Goal: Task Accomplishment & Management: Manage account settings

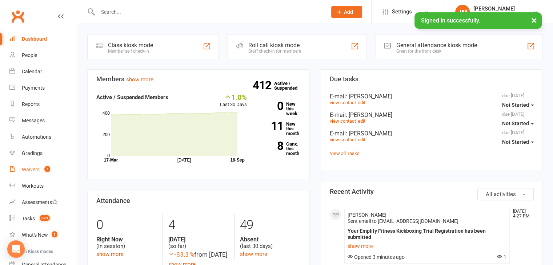
click at [37, 164] on link "Waivers 7" at bounding box center [42, 170] width 67 height 16
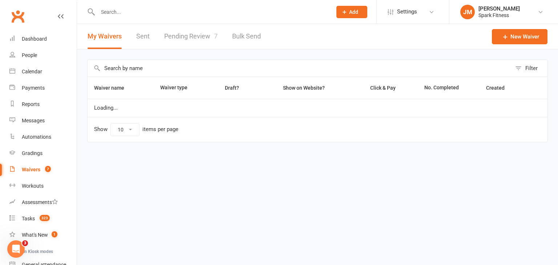
click at [180, 42] on link "Pending Review 7" at bounding box center [190, 36] width 53 height 25
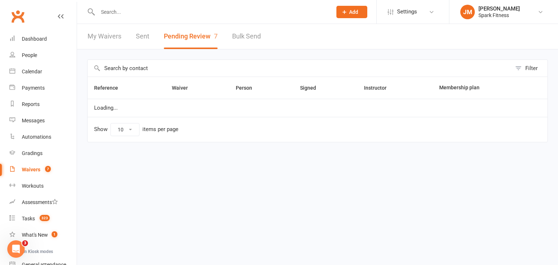
select select "50"
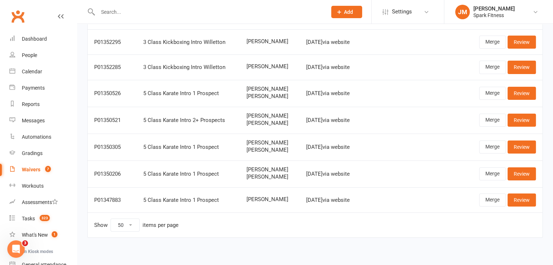
scroll to position [72, 0]
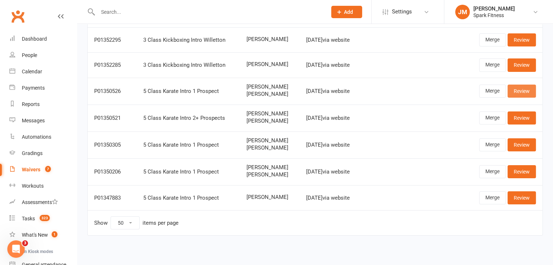
click at [515, 93] on link "Review" at bounding box center [521, 91] width 28 height 13
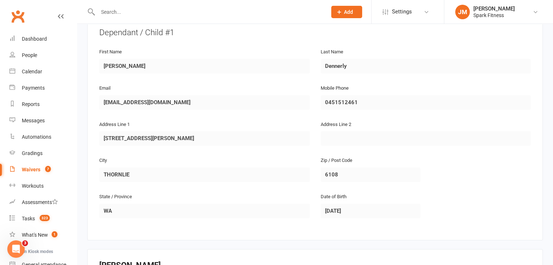
scroll to position [382, 0]
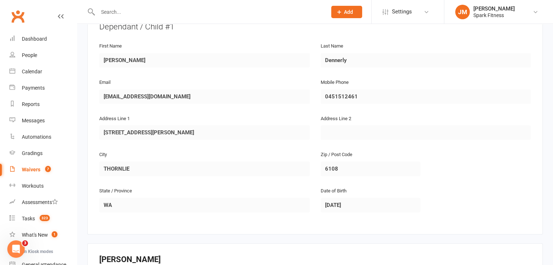
click at [73, 88] on ui-view "Prospect Member Non-attending contact Class / event Appointment Grading event T…" at bounding box center [276, 53] width 553 height 866
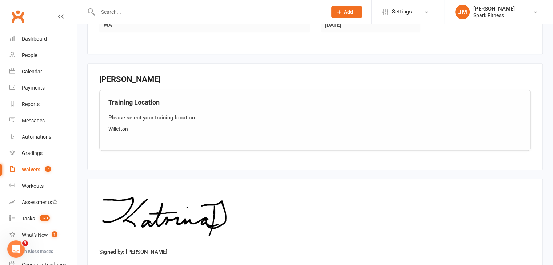
scroll to position [610, 0]
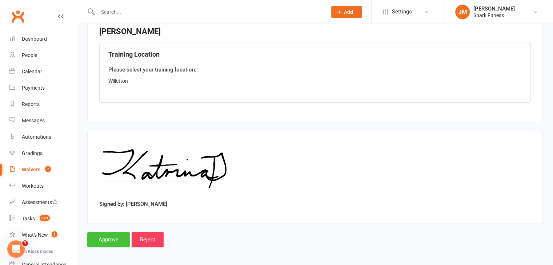
click at [105, 234] on input "Approve" at bounding box center [108, 239] width 43 height 15
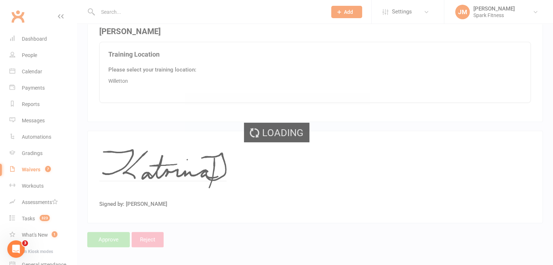
select select "50"
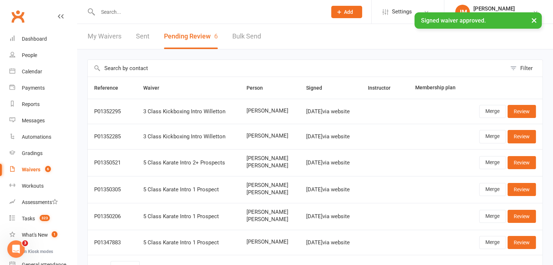
click at [110, 11] on input "text" at bounding box center [209, 12] width 226 height 10
paste input "[EMAIL_ADDRESS][DOMAIN_NAME]"
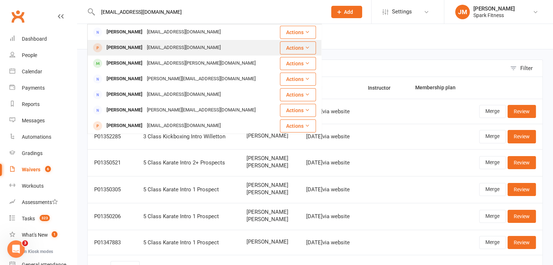
type input "[EMAIL_ADDRESS][DOMAIN_NAME]"
click at [151, 45] on div "[EMAIL_ADDRESS][DOMAIN_NAME]" at bounding box center [184, 48] width 78 height 11
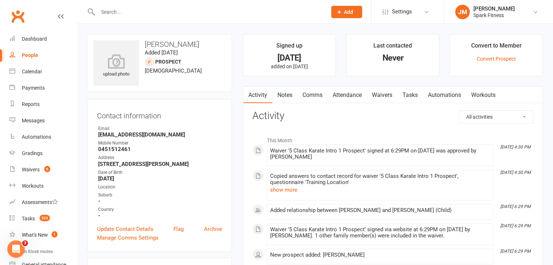
click at [356, 97] on link "Attendance" at bounding box center [346, 95] width 39 height 17
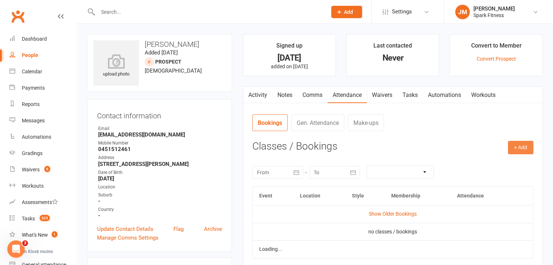
click at [512, 147] on button "+ Add" at bounding box center [520, 147] width 25 height 13
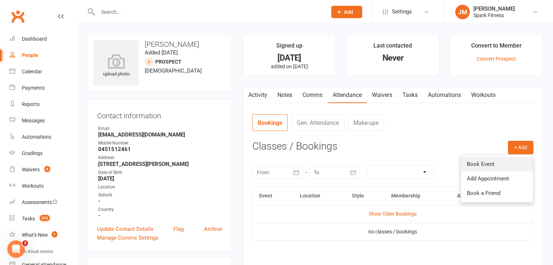
click at [489, 157] on link "Book Event" at bounding box center [497, 164] width 72 height 15
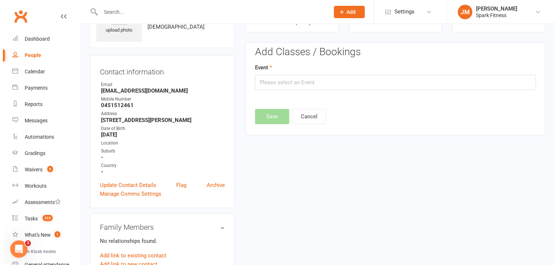
scroll to position [50, 0]
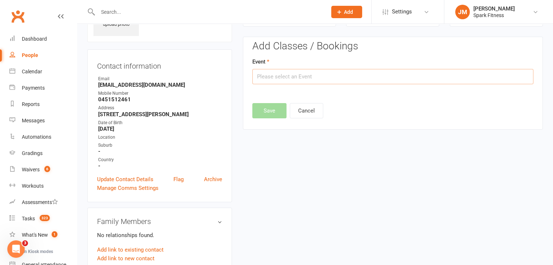
click at [270, 81] on input "text" at bounding box center [392, 76] width 281 height 15
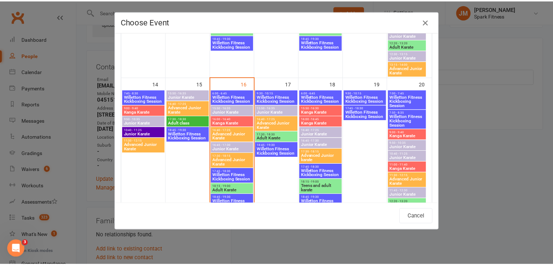
scroll to position [353, 0]
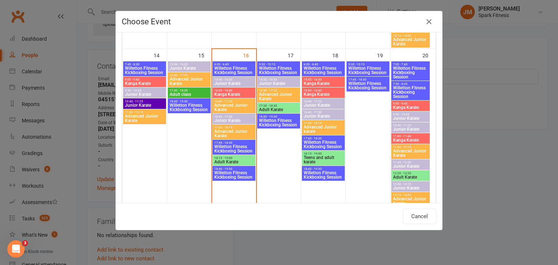
click at [306, 83] on span "Kanga Karate" at bounding box center [323, 83] width 40 height 4
type input "Kanga Karate - [DATE] 3:50:00 PM"
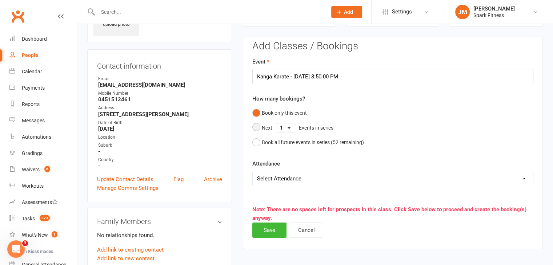
click at [278, 129] on select "1 2 3 4 5 6 7 8 9 10 11 12 13 14 15 16 17 18 19 20 21 22 23 24 25 26 27 28 29 3…" at bounding box center [285, 128] width 19 height 9
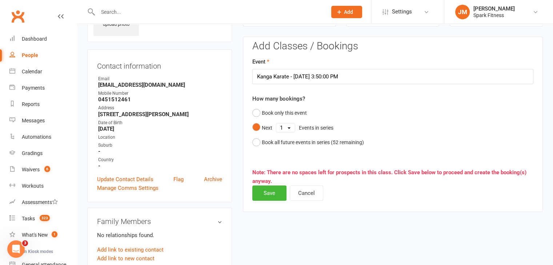
select select "5"
click at [276, 124] on select "1 2 3 4 5 6 7 8 9 10 11 12 13 14 15 16 17 18 19 20 21 22 23 24 25 26 27 28 29 3…" at bounding box center [285, 128] width 19 height 9
click at [265, 191] on button "Save" at bounding box center [269, 193] width 34 height 15
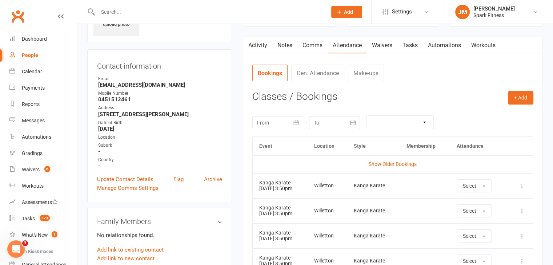
click at [129, 8] on input "text" at bounding box center [209, 12] width 226 height 10
paste input "[EMAIL_ADDRESS][PERSON_NAME][DOMAIN_NAME]"
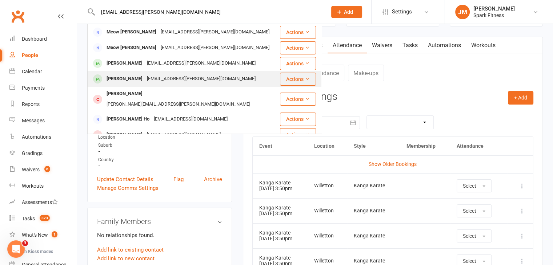
type input "[EMAIL_ADDRESS][PERSON_NAME][DOMAIN_NAME]"
click at [157, 75] on div "[EMAIL_ADDRESS][PERSON_NAME][DOMAIN_NAME]" at bounding box center [201, 79] width 113 height 11
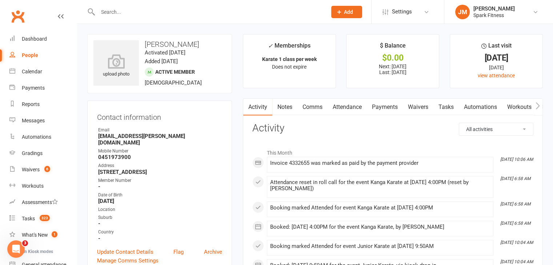
click at [390, 108] on link "Payments" at bounding box center [385, 107] width 36 height 17
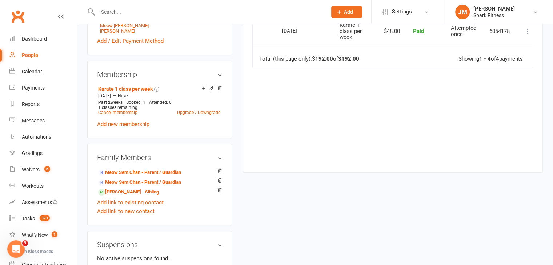
scroll to position [299, 0]
click at [121, 111] on link "Cancel membership" at bounding box center [117, 113] width 39 height 5
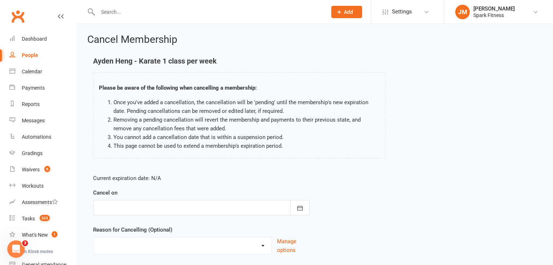
click at [188, 202] on div at bounding box center [201, 207] width 217 height 15
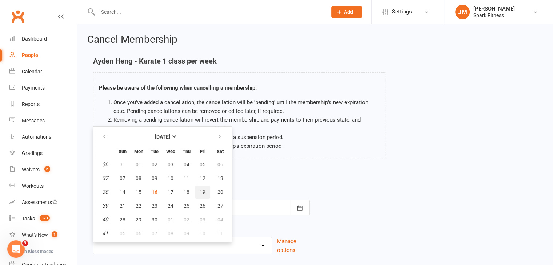
click at [205, 194] on button "19" at bounding box center [202, 192] width 15 height 13
type input "[DATE]"
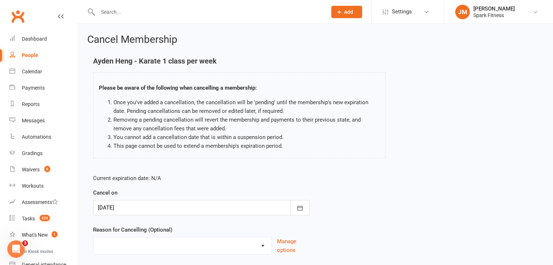
scroll to position [48, 0]
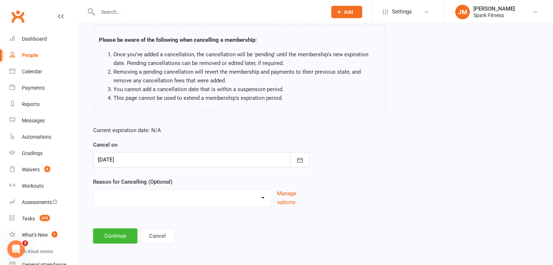
click at [171, 190] on select "Holiday Injury Quit Other reason" at bounding box center [182, 197] width 178 height 15
select select "2"
click at [93, 190] on select "Holiday Injury Quit Other reason" at bounding box center [182, 197] width 178 height 15
click at [117, 233] on button "Continue" at bounding box center [115, 236] width 44 height 15
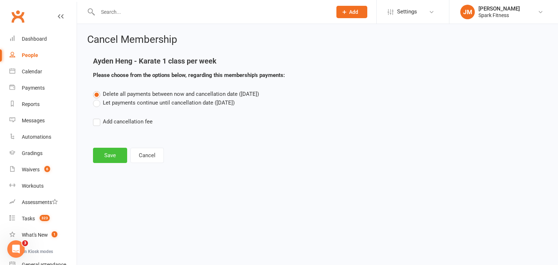
click at [111, 161] on button "Save" at bounding box center [110, 155] width 34 height 15
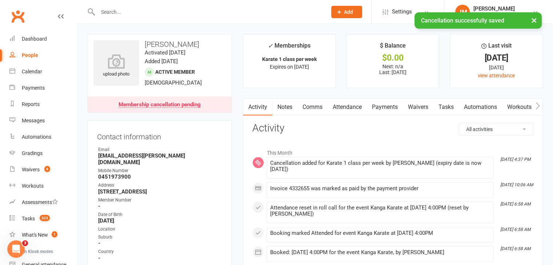
click at [380, 111] on link "Payments" at bounding box center [385, 107] width 36 height 17
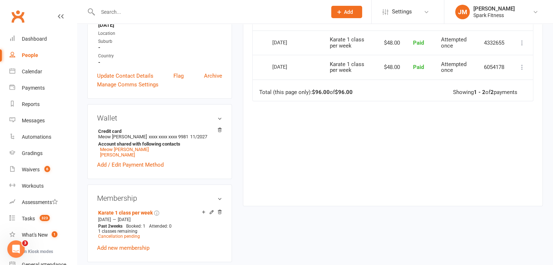
scroll to position [200, 0]
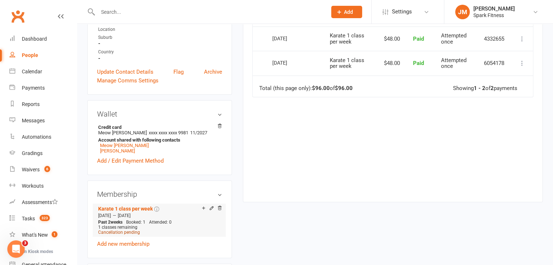
click at [130, 230] on span "Cancellation pending" at bounding box center [119, 232] width 42 height 5
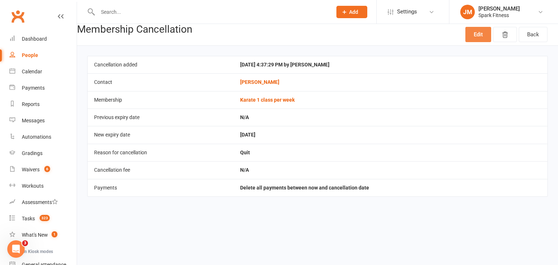
click at [478, 42] on link "Edit" at bounding box center [479, 34] width 26 height 15
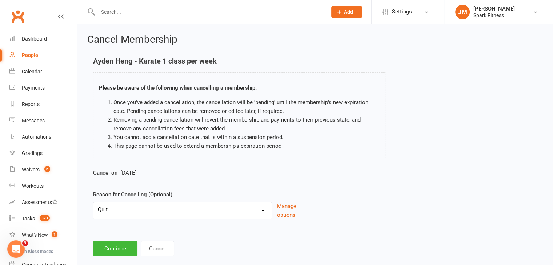
scroll to position [13, 0]
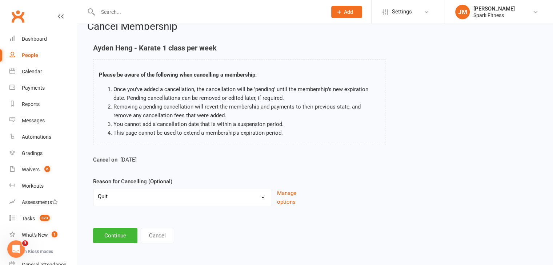
click at [128, 163] on div "Cancel on [DATE]" at bounding box center [201, 162] width 217 height 12
click at [154, 232] on button "Cancel" at bounding box center [157, 235] width 33 height 15
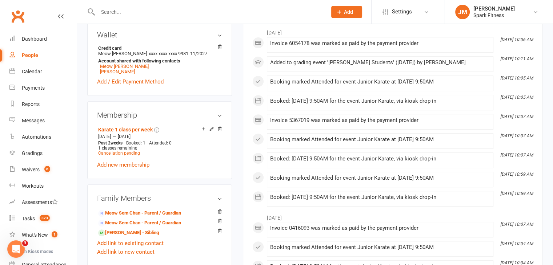
scroll to position [279, 0]
click at [220, 127] on icon at bounding box center [219, 130] width 5 height 6
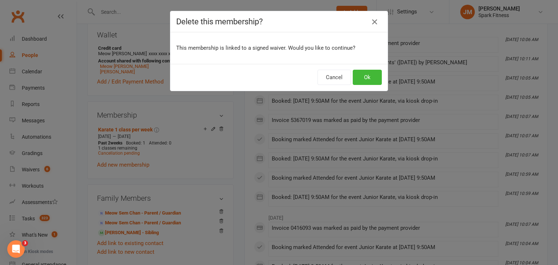
click at [372, 24] on icon "button" at bounding box center [374, 21] width 9 height 9
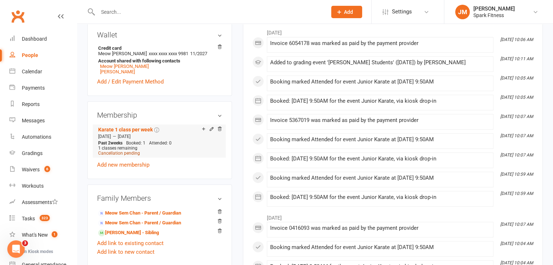
click at [124, 151] on span "Cancellation pending" at bounding box center [119, 153] width 42 height 5
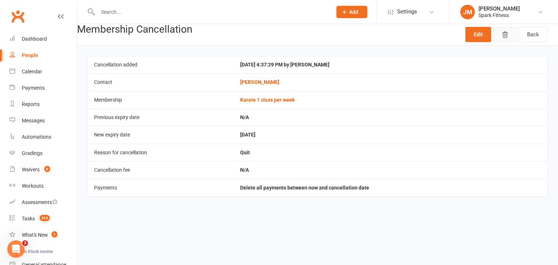
click at [500, 36] on button "button" at bounding box center [505, 34] width 24 height 15
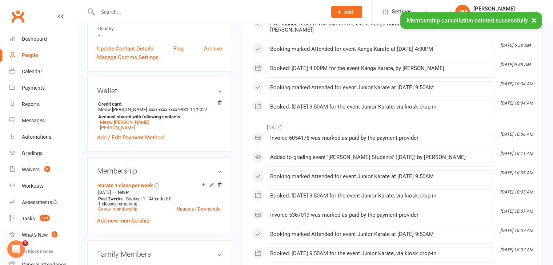
scroll to position [210, 0]
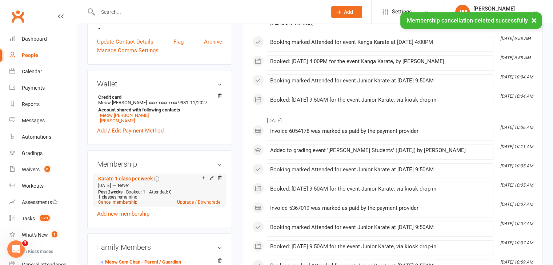
click at [113, 200] on link "Cancel membership" at bounding box center [117, 202] width 39 height 5
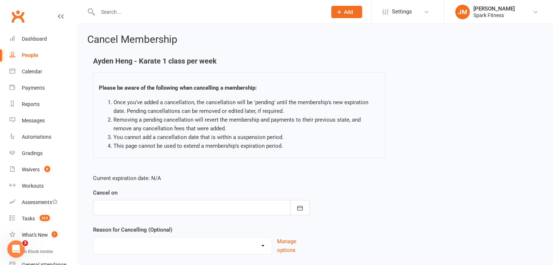
click at [165, 201] on div at bounding box center [201, 207] width 217 height 15
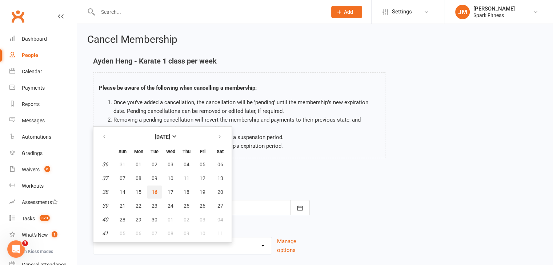
click at [150, 186] on button "16" at bounding box center [154, 192] width 15 height 13
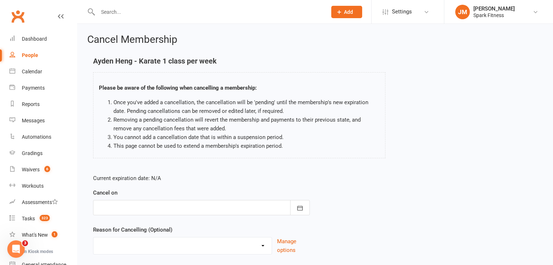
type input "[DATE]"
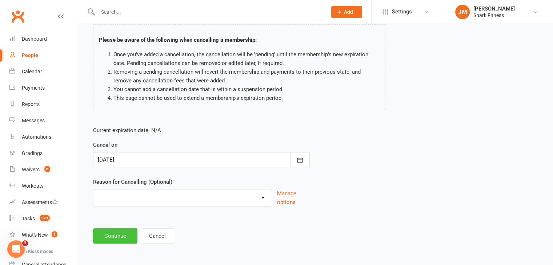
click at [118, 235] on button "Continue" at bounding box center [115, 236] width 44 height 15
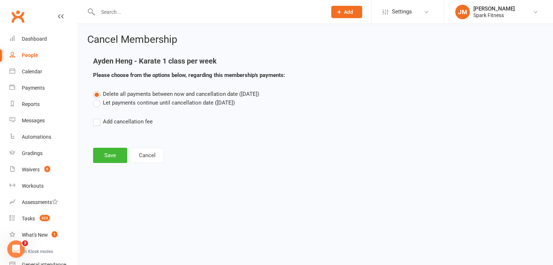
scroll to position [0, 0]
click at [116, 153] on button "Save" at bounding box center [110, 155] width 34 height 15
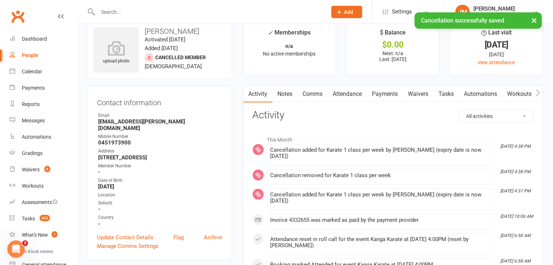
scroll to position [15, 0]
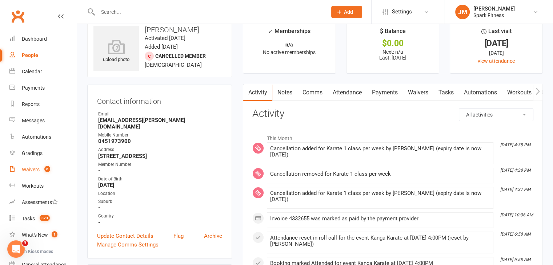
click at [41, 166] on link "Waivers 6" at bounding box center [42, 170] width 67 height 16
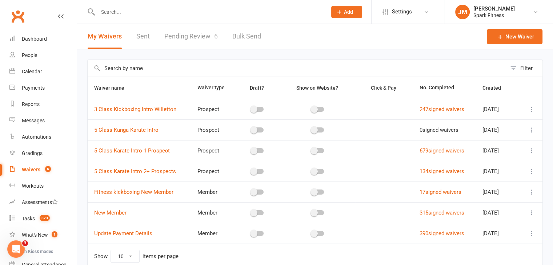
click at [188, 39] on link "Pending Review 6" at bounding box center [190, 36] width 53 height 25
select select "50"
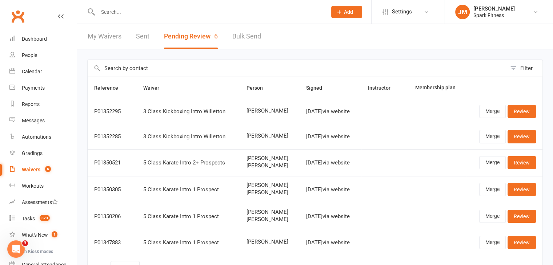
scroll to position [9, 0]
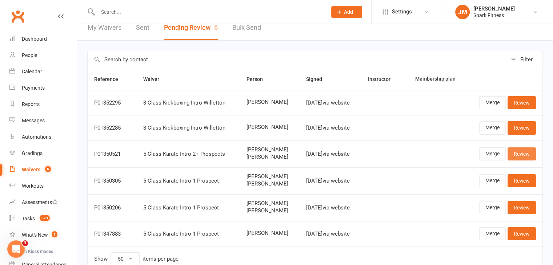
click at [518, 153] on link "Review" at bounding box center [521, 154] width 28 height 13
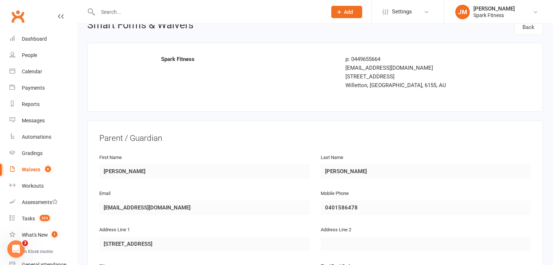
scroll to position [6, 0]
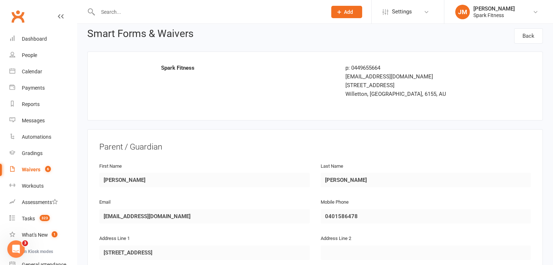
click at [33, 168] on div "Waivers" at bounding box center [31, 170] width 19 height 6
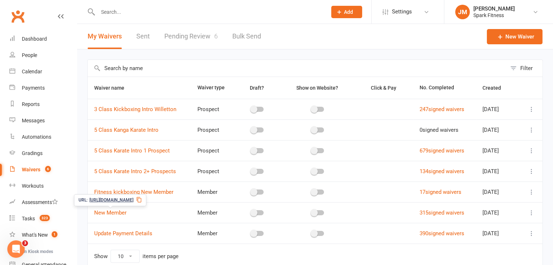
click at [116, 201] on span "[URL][DOMAIN_NAME]" at bounding box center [111, 200] width 44 height 7
click at [113, 15] on input "text" at bounding box center [209, 12] width 226 height 10
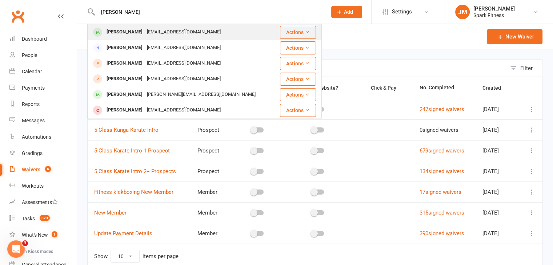
type input "[PERSON_NAME]"
click at [127, 27] on div "[PERSON_NAME]" at bounding box center [124, 32] width 40 height 11
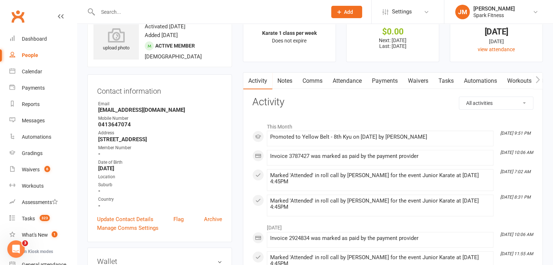
scroll to position [26, 0]
click at [368, 83] on link "Payments" at bounding box center [385, 81] width 36 height 17
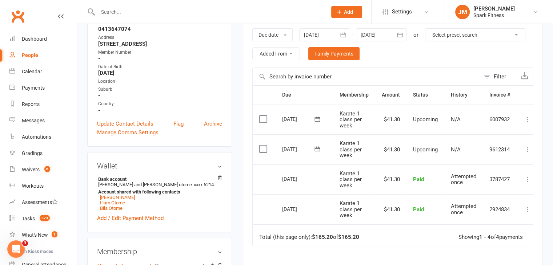
scroll to position [129, 0]
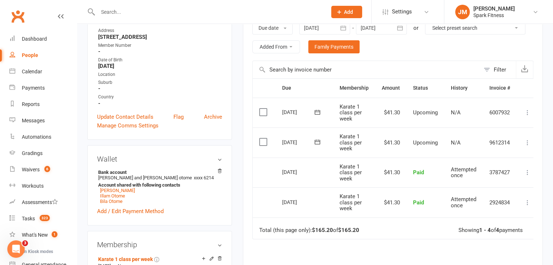
click at [526, 140] on icon at bounding box center [527, 142] width 7 height 7
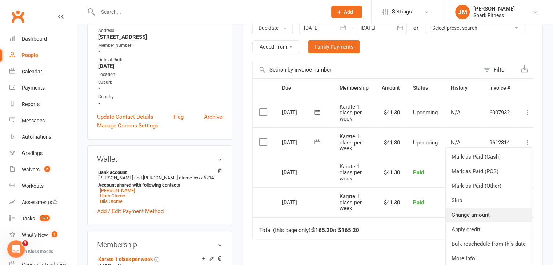
click at [480, 215] on link "Change amount" at bounding box center [489, 215] width 86 height 15
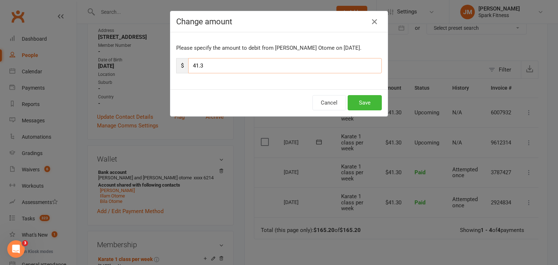
click at [229, 70] on input "41.3" at bounding box center [285, 65] width 194 height 15
type input "4"
type input "116.3"
click at [359, 101] on button "Save" at bounding box center [365, 102] width 34 height 15
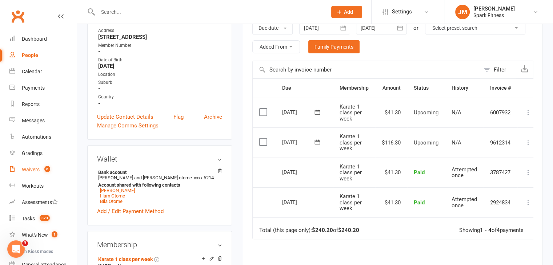
click at [43, 168] on count-badge "6" at bounding box center [45, 170] width 9 height 6
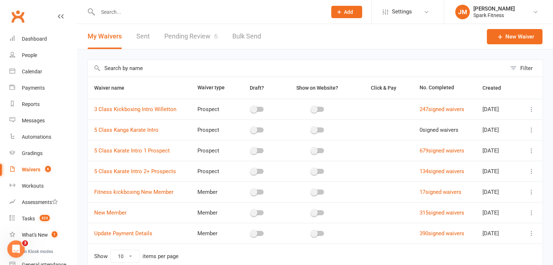
click at [199, 37] on link "Pending Review 6" at bounding box center [190, 36] width 53 height 25
select select "50"
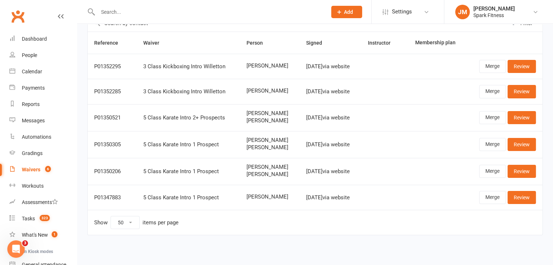
scroll to position [45, 0]
click at [519, 121] on link "Review" at bounding box center [521, 118] width 28 height 13
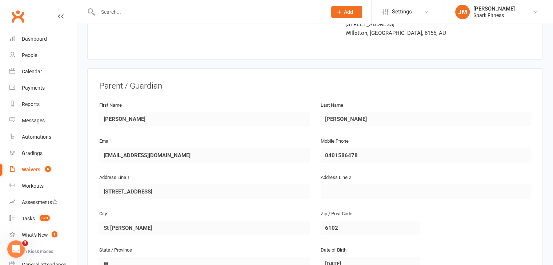
scroll to position [69, 0]
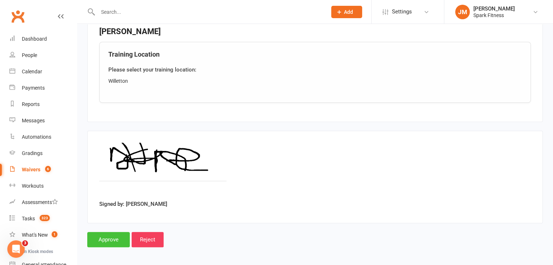
scroll to position [610, 0]
click at [96, 235] on input "Approve" at bounding box center [108, 240] width 43 height 15
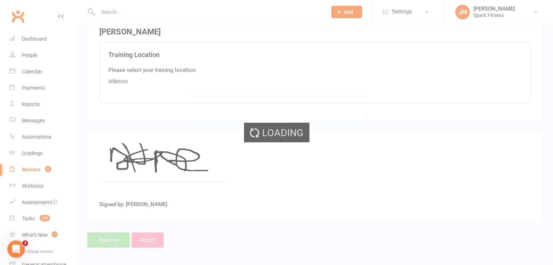
select select "50"
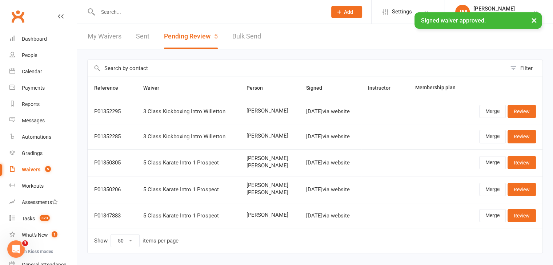
click at [128, 11] on input "text" at bounding box center [209, 12] width 226 height 10
paste input "[PERSON_NAME]"
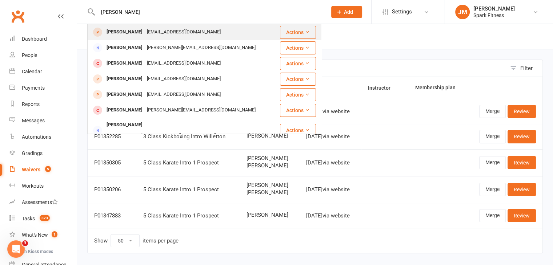
type input "[PERSON_NAME]"
click at [182, 29] on div "[EMAIL_ADDRESS][DOMAIN_NAME]" at bounding box center [184, 32] width 78 height 11
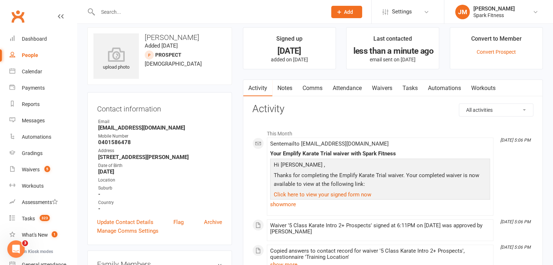
scroll to position [7, 0]
click at [347, 85] on link "Attendance" at bounding box center [346, 88] width 39 height 17
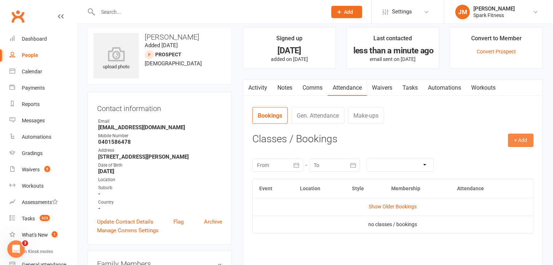
click at [524, 140] on button "+ Add" at bounding box center [520, 140] width 25 height 13
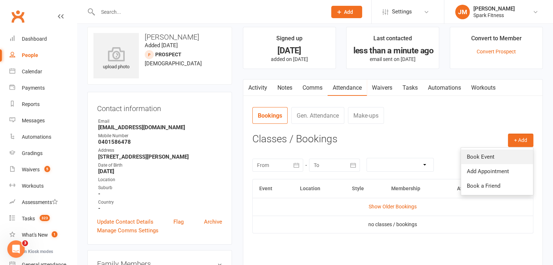
click at [468, 158] on link "Book Event" at bounding box center [497, 157] width 72 height 15
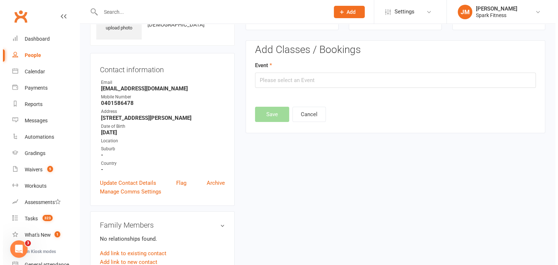
scroll to position [50, 0]
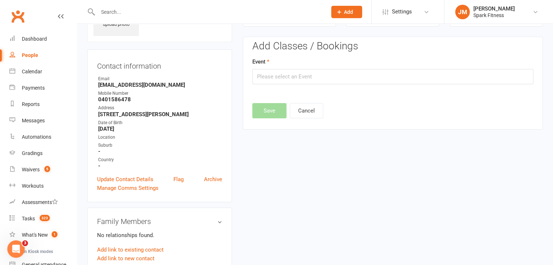
click at [278, 72] on input "text" at bounding box center [392, 76] width 281 height 15
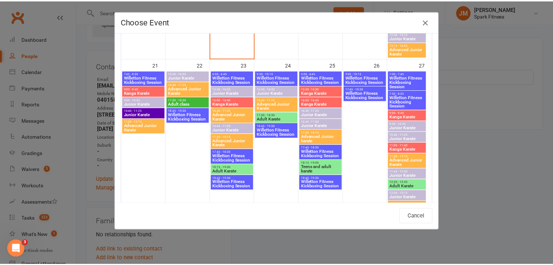
scroll to position [501, 0]
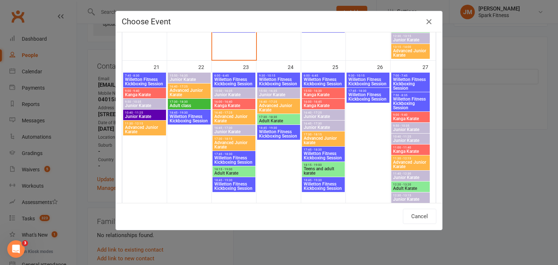
click at [180, 105] on span "Adult class" at bounding box center [189, 106] width 40 height 4
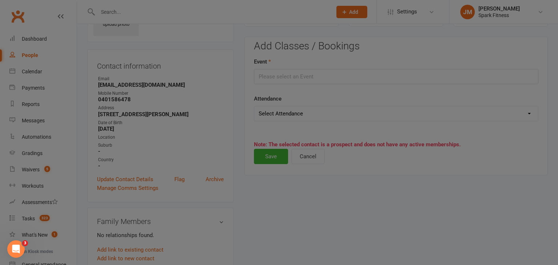
type input "Adult class - [DATE] 5:30:00 PM"
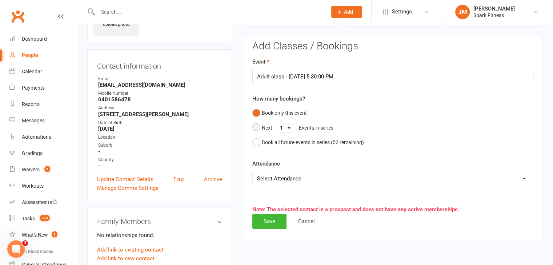
click at [287, 130] on select "1 2 3 4 5 6 7 8 9 10 11 12 13 14 15 16 17 18 19 20 21 22 23 24 25 26 27 28 29 3…" at bounding box center [285, 128] width 19 height 9
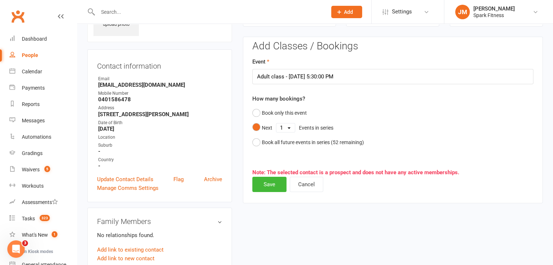
select select "5"
click at [276, 124] on select "1 2 3 4 5 6 7 8 9 10 11 12 13 14 15 16 17 18 19 20 21 22 23 24 25 26 27 28 29 3…" at bounding box center [285, 128] width 19 height 9
click at [267, 181] on button "Save" at bounding box center [269, 184] width 34 height 15
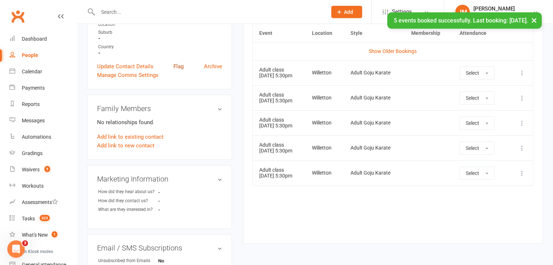
scroll to position [129, 0]
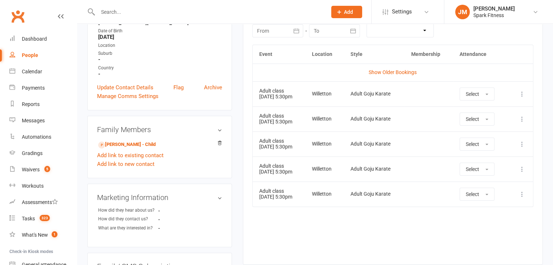
scroll to position [142, 0]
click at [124, 146] on link "[PERSON_NAME] - Child" at bounding box center [126, 145] width 57 height 8
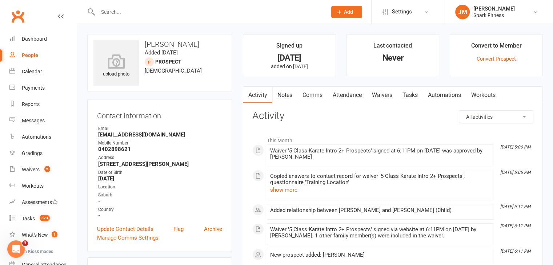
click at [357, 98] on link "Attendance" at bounding box center [346, 95] width 39 height 17
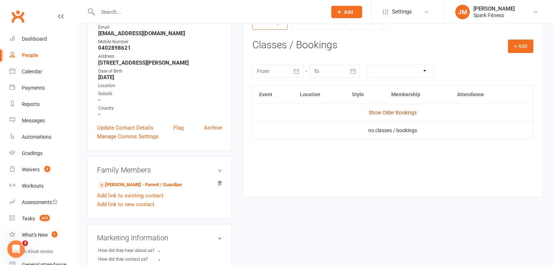
scroll to position [99, 0]
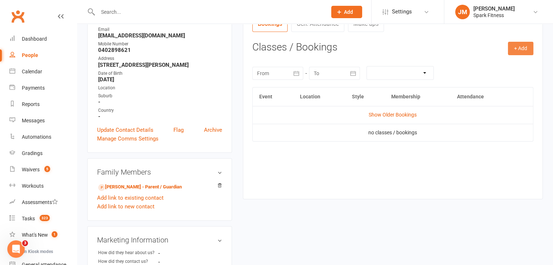
click at [520, 51] on button "+ Add" at bounding box center [520, 48] width 25 height 13
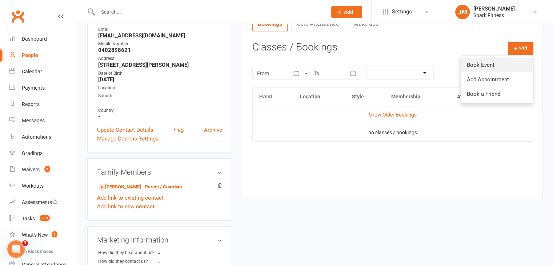
click at [474, 69] on link "Book Event" at bounding box center [497, 65] width 72 height 15
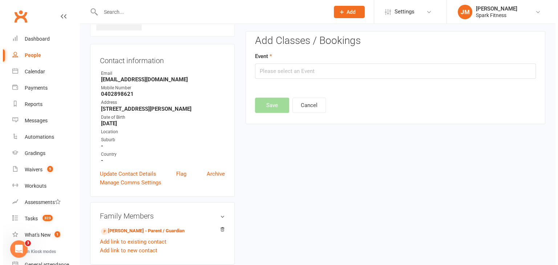
scroll to position [50, 0]
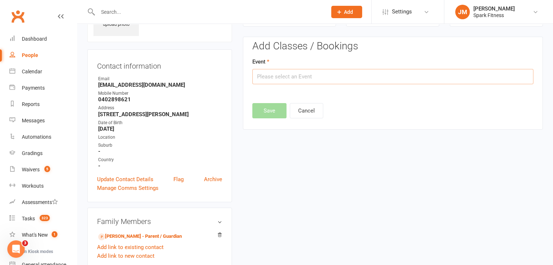
click at [303, 73] on input "text" at bounding box center [392, 76] width 281 height 15
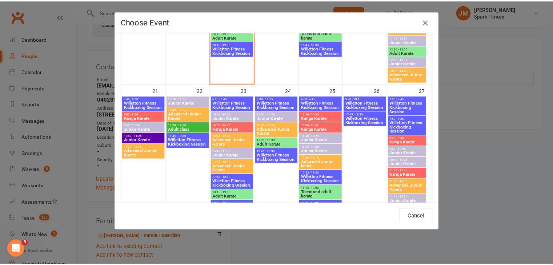
scroll to position [481, 0]
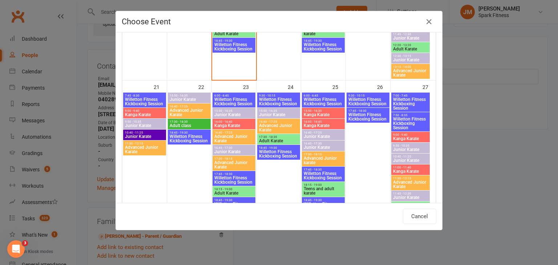
click at [179, 124] on span "Adult class" at bounding box center [189, 126] width 40 height 4
type input "Adult class - [DATE] 5:30:00 PM"
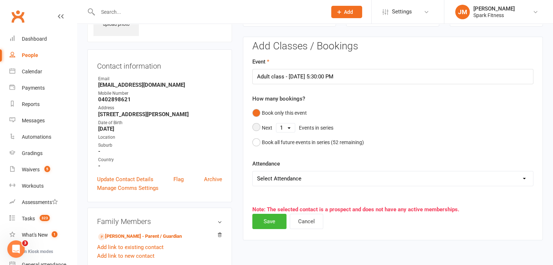
click at [281, 127] on select "1 2 3 4 5 6 7 8 9 10 11 12 13 14 15 16 17 18 19 20 21 22 23 24 25 26 27 28 29 3…" at bounding box center [285, 128] width 19 height 9
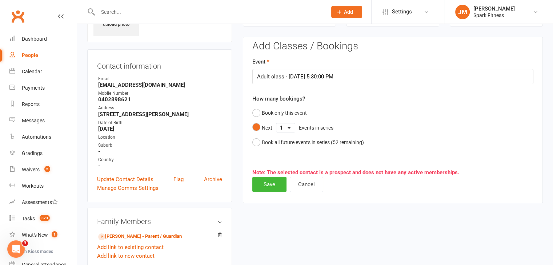
select select "5"
click at [276, 124] on select "1 2 3 4 5 6 7 8 9 10 11 12 13 14 15 16 17 18 19 20 21 22 23 24 25 26 27 28 29 3…" at bounding box center [285, 128] width 19 height 9
click at [267, 192] on div "Add Classes / Bookings Event Adult class - Sep 22, 2025 5:30:00 PM How many boo…" at bounding box center [393, 120] width 300 height 167
click at [267, 186] on button "Save" at bounding box center [269, 184] width 34 height 15
